Goal: Task Accomplishment & Management: Use online tool/utility

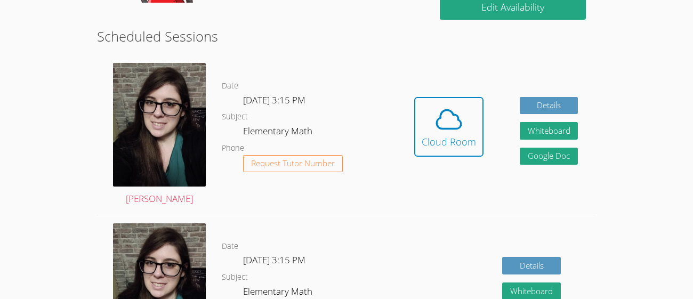
scroll to position [283, 0]
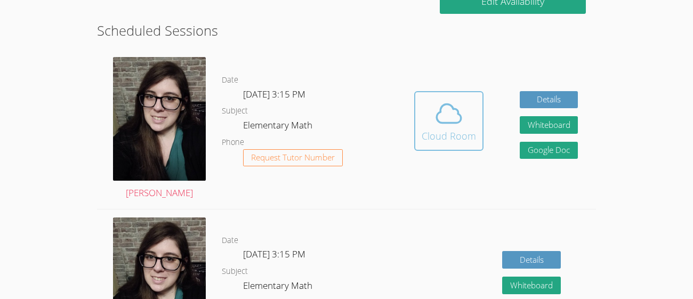
click at [455, 124] on icon at bounding box center [449, 114] width 30 height 30
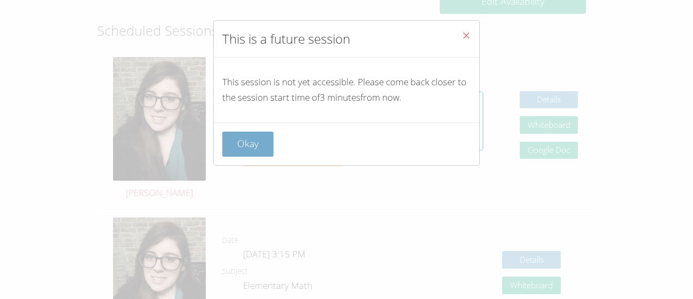
click at [244, 143] on button "Okay" at bounding box center [247, 144] width 51 height 25
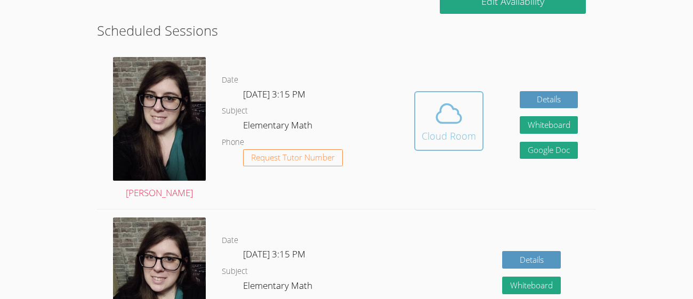
click at [440, 132] on div "Cloud Room" at bounding box center [449, 136] width 54 height 15
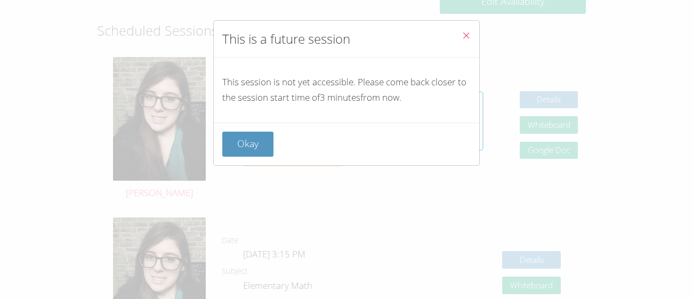
click at [466, 27] on button "Close" at bounding box center [466, 37] width 26 height 33
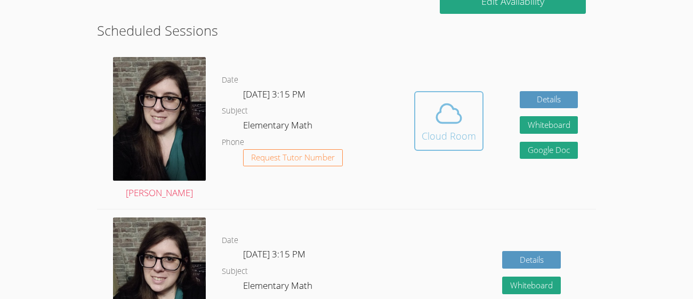
click at [445, 140] on div "Cloud Room" at bounding box center [449, 136] width 54 height 15
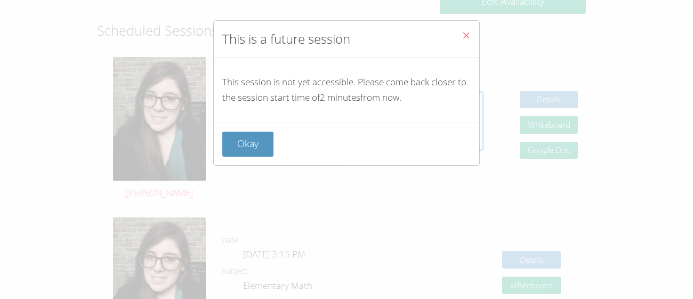
click at [466, 34] on icon "Close" at bounding box center [466, 35] width 9 height 9
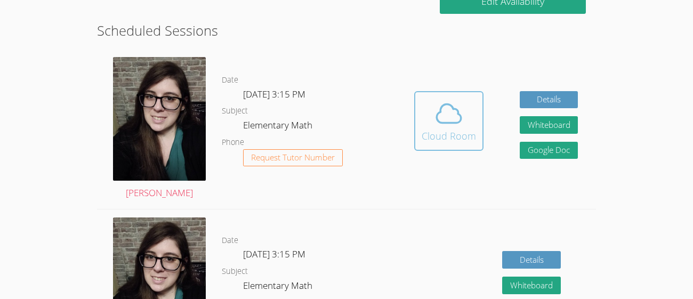
click at [459, 137] on div "Cloud Room" at bounding box center [449, 136] width 54 height 15
click at [447, 104] on icon at bounding box center [449, 113] width 25 height 19
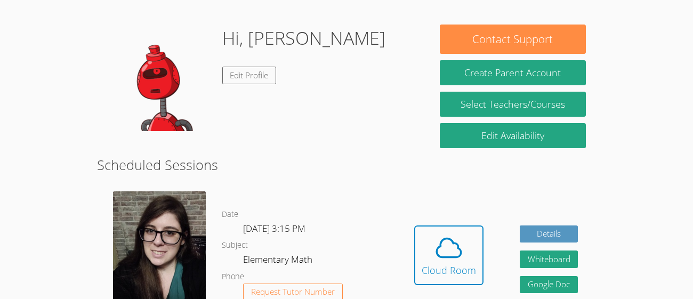
scroll to position [174, 0]
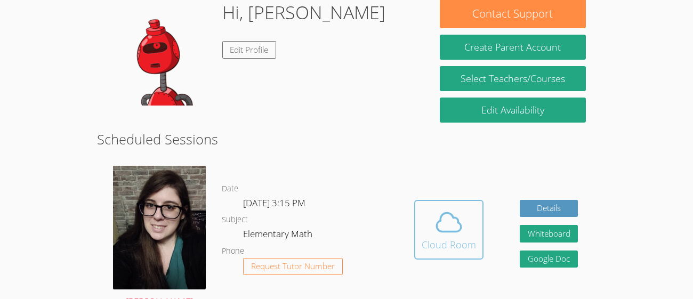
click at [461, 228] on icon at bounding box center [449, 222] width 25 height 19
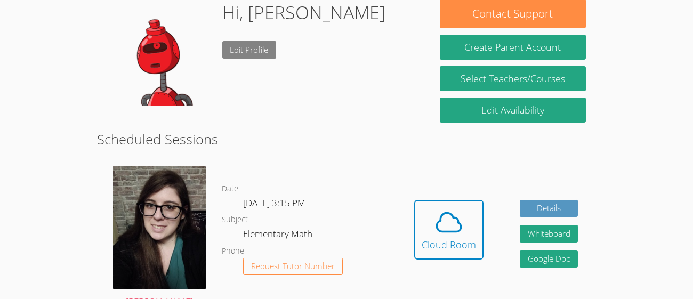
click at [233, 44] on link "Edit Profile" at bounding box center [249, 50] width 54 height 18
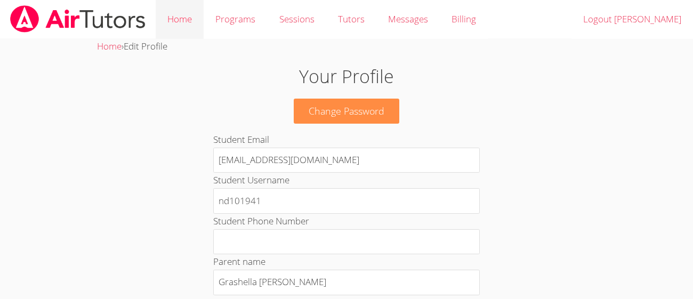
click at [173, 20] on link "Home" at bounding box center [180, 19] width 48 height 39
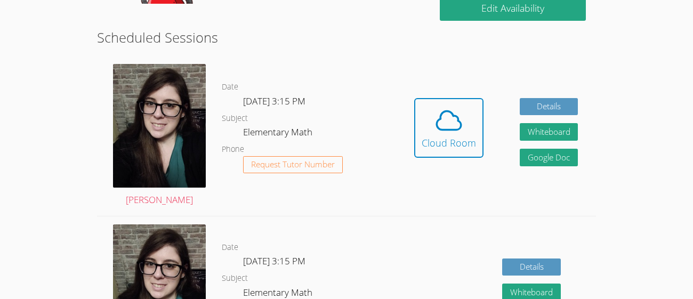
scroll to position [241, 0]
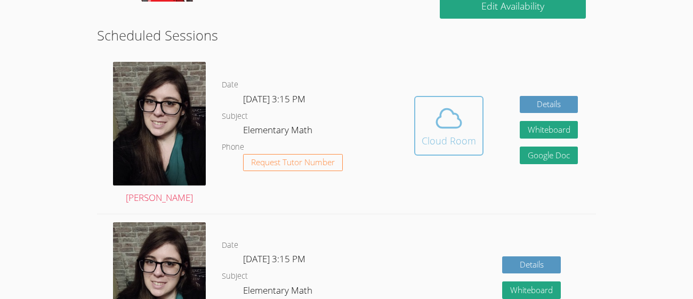
click at [437, 120] on icon at bounding box center [449, 118] width 25 height 19
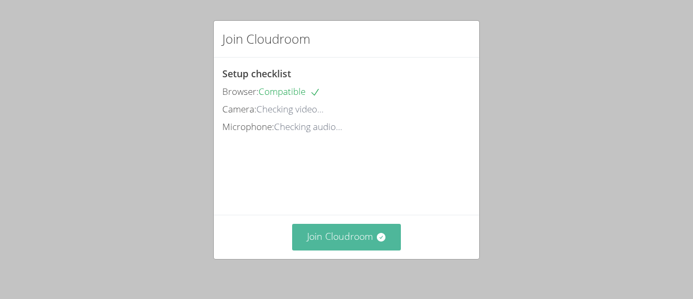
click at [384, 247] on button "Join Cloudroom" at bounding box center [346, 237] width 109 height 26
click at [355, 243] on button "Join Cloudroom" at bounding box center [346, 237] width 109 height 26
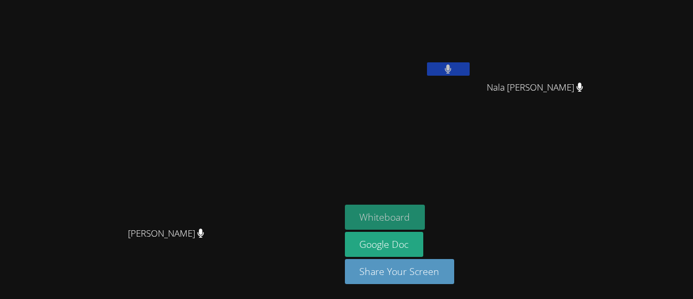
click at [426, 214] on button "Whiteboard" at bounding box center [385, 217] width 81 height 25
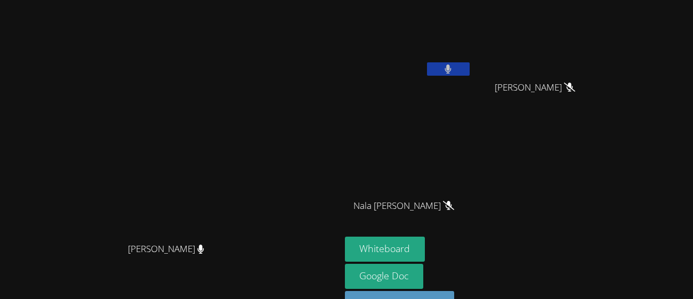
click at [452, 73] on icon at bounding box center [448, 69] width 6 height 9
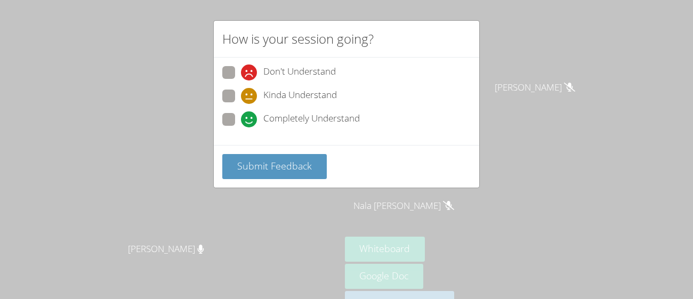
click at [319, 91] on span "Kinda Understand" at bounding box center [300, 96] width 74 height 16
click at [250, 91] on input "Kinda Understand" at bounding box center [245, 94] width 9 height 9
radio input "true"
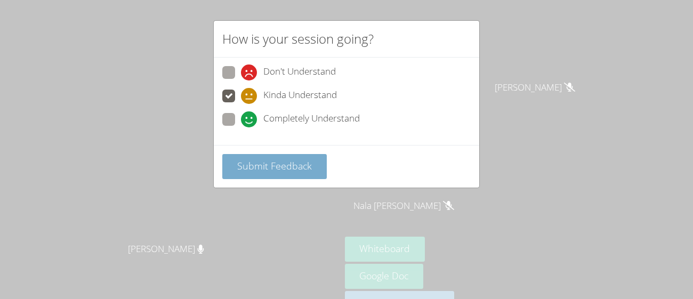
click at [315, 171] on button "Submit Feedback" at bounding box center [274, 166] width 105 height 25
